Goal: Task Accomplishment & Management: Manage account settings

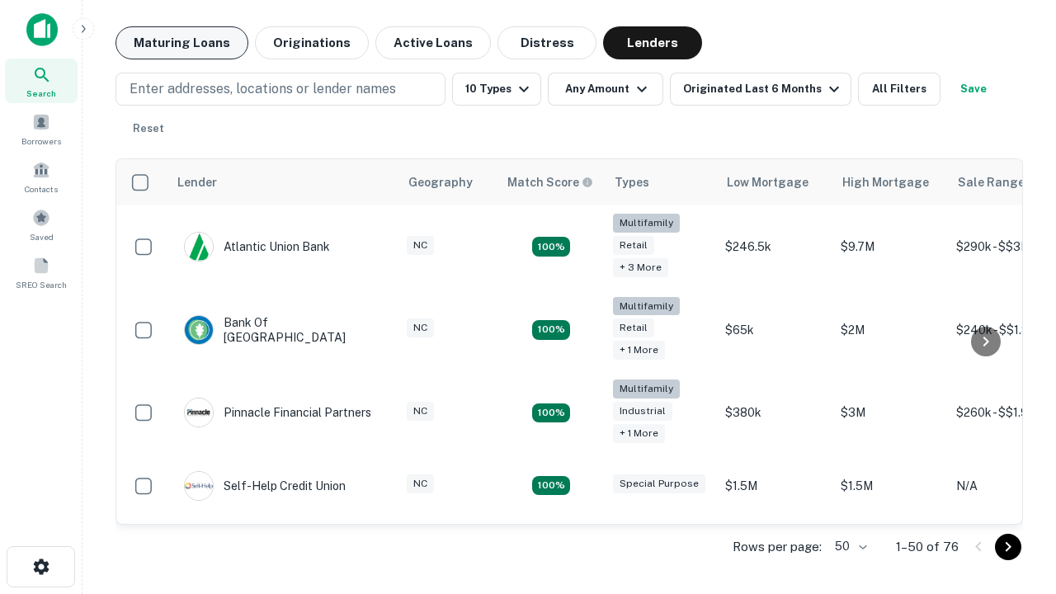
click at [181, 43] on button "Maturing Loans" at bounding box center [181, 42] width 133 height 33
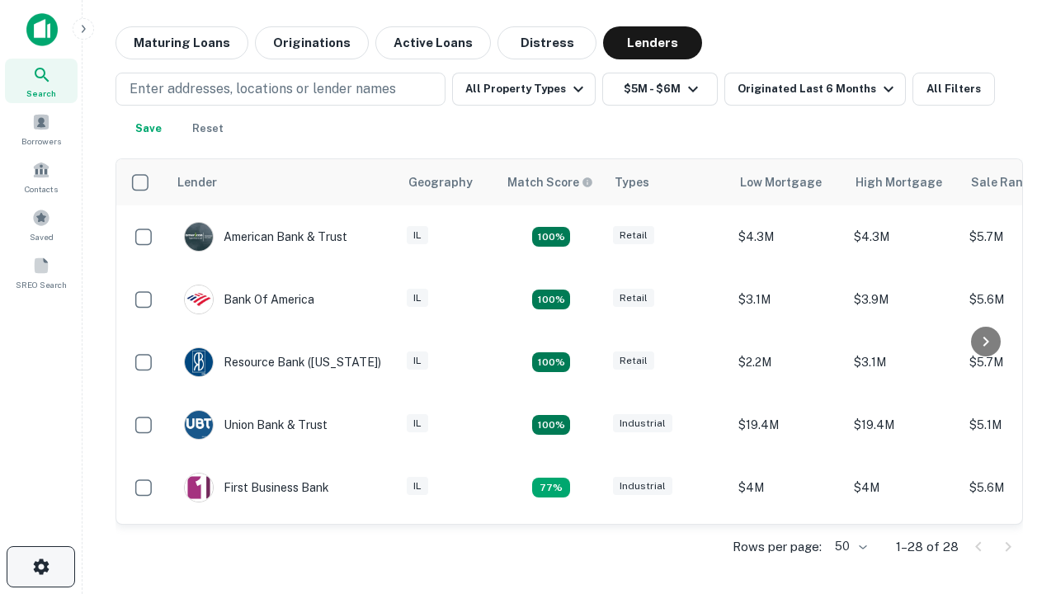
click at [40, 567] on icon "button" at bounding box center [41, 567] width 20 height 20
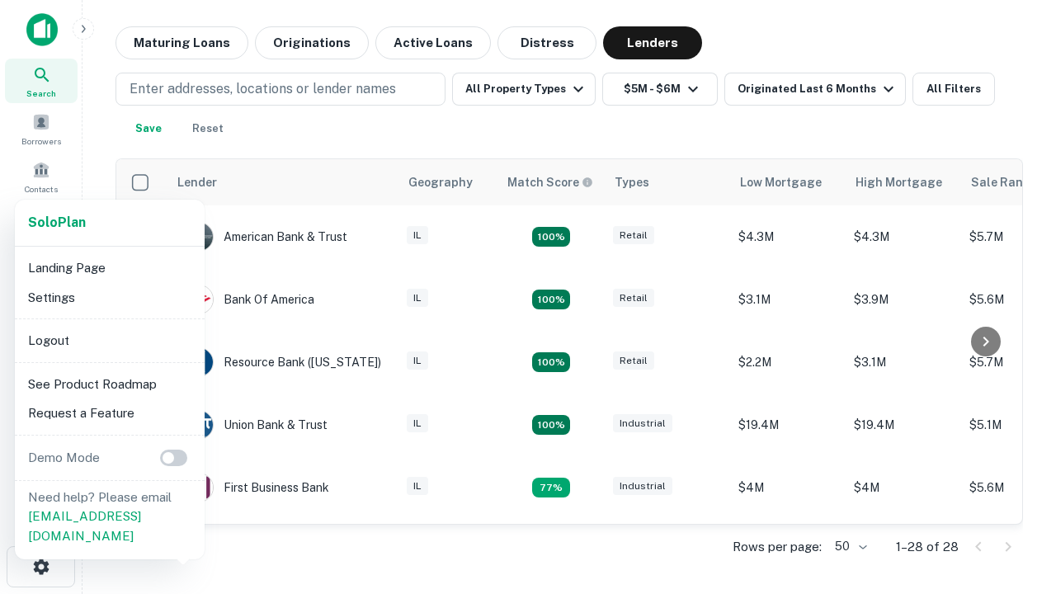
click at [109, 340] on li "Logout" at bounding box center [109, 341] width 177 height 30
